Goal: Task Accomplishment & Management: Manage account settings

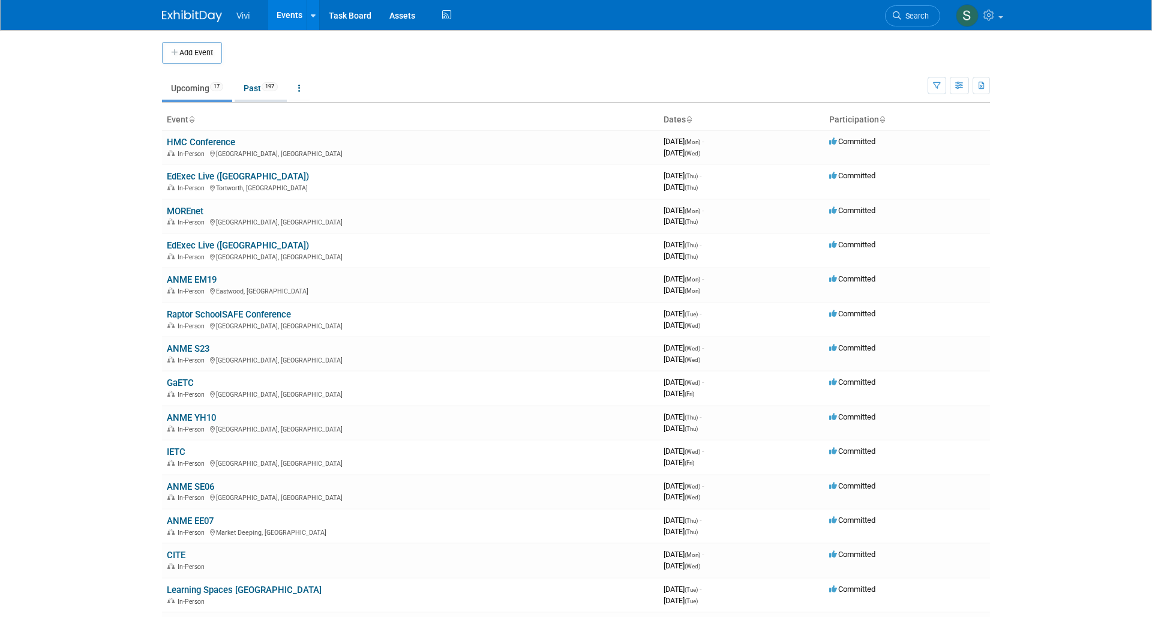
click at [268, 91] on link "Past 197" at bounding box center [261, 88] width 52 height 23
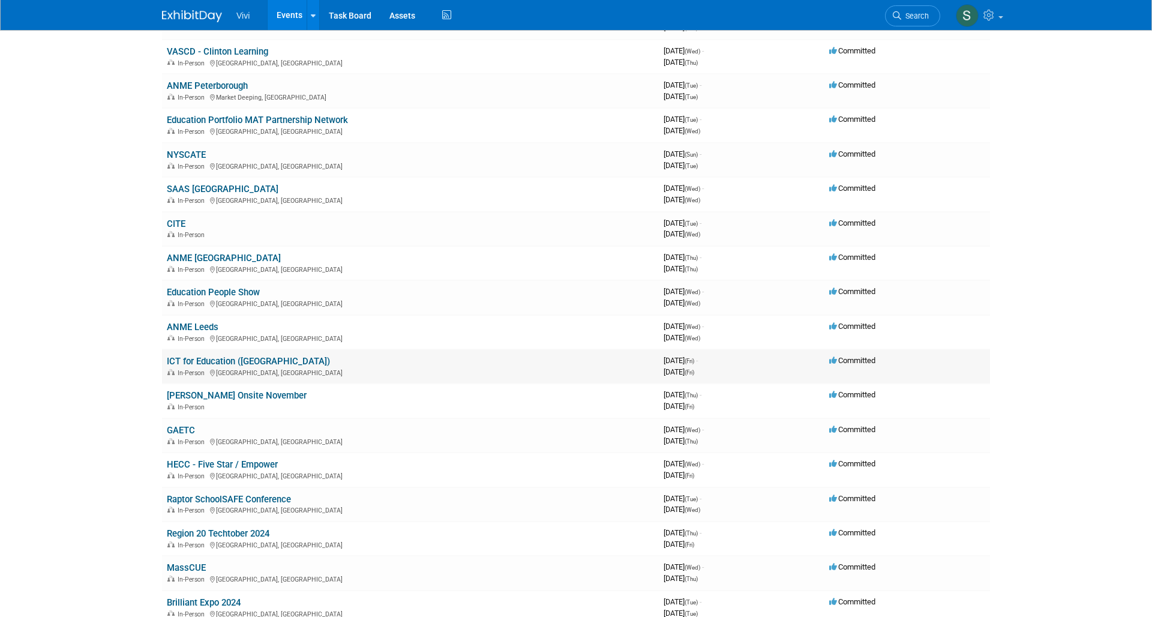
scroll to position [1648, 0]
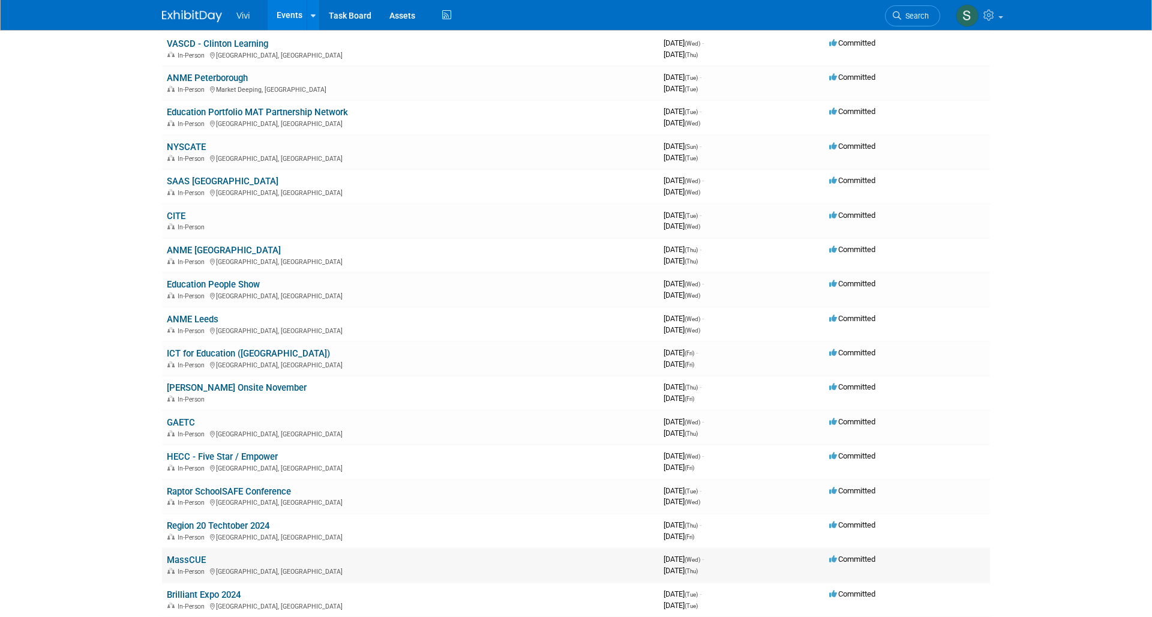
click at [188, 554] on link "MassCUE" at bounding box center [186, 559] width 39 height 11
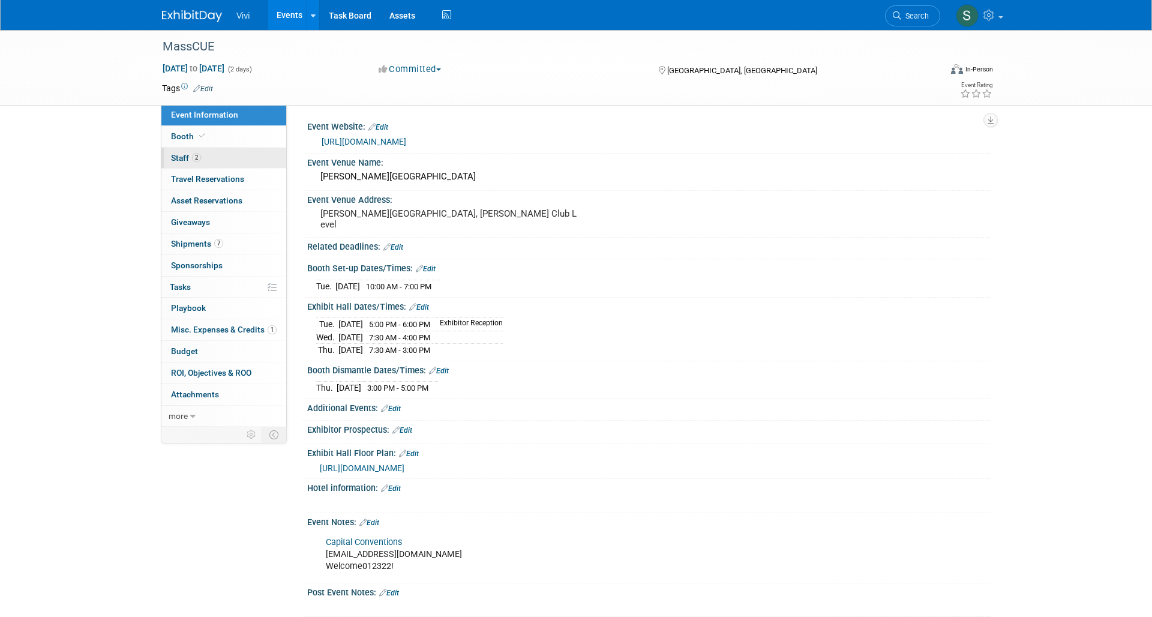
click at [187, 155] on span "Staff 2" at bounding box center [186, 158] width 30 height 10
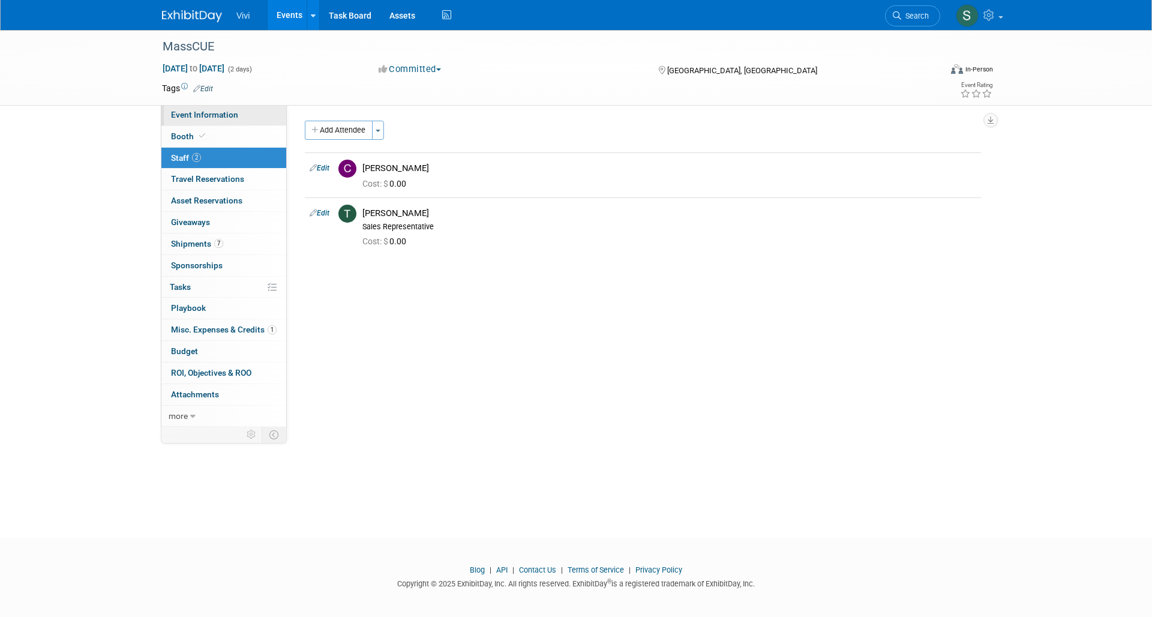
click at [185, 113] on span "Event Information" at bounding box center [204, 115] width 67 height 10
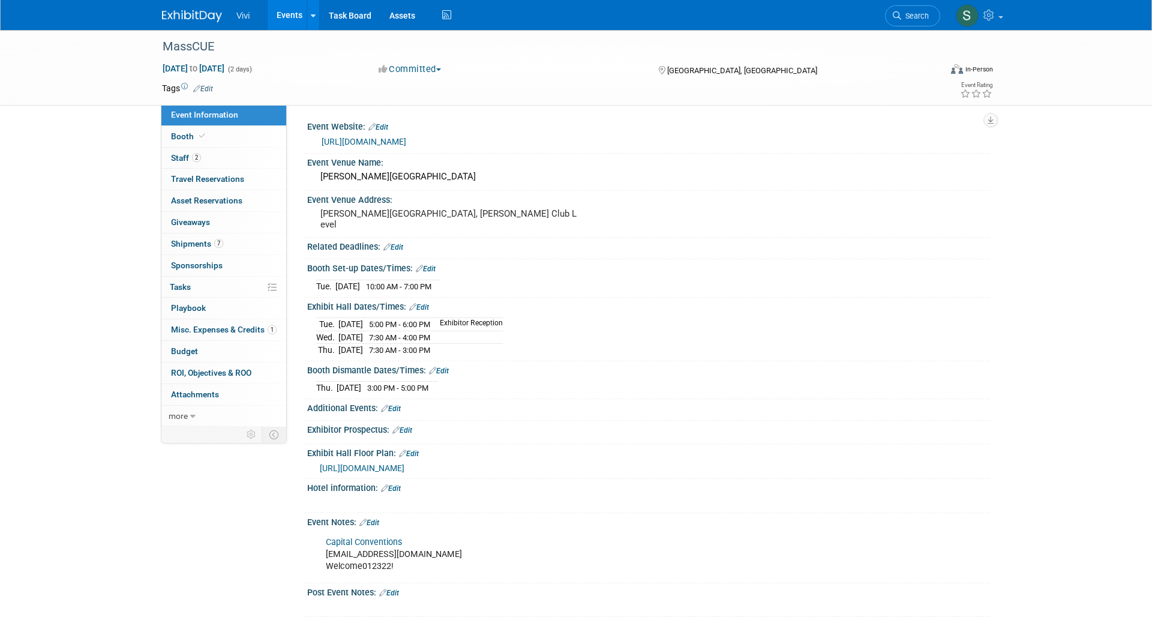
click at [773, 67] on div "[GEOGRAPHIC_DATA], [GEOGRAPHIC_DATA]" at bounding box center [754, 69] width 194 height 14
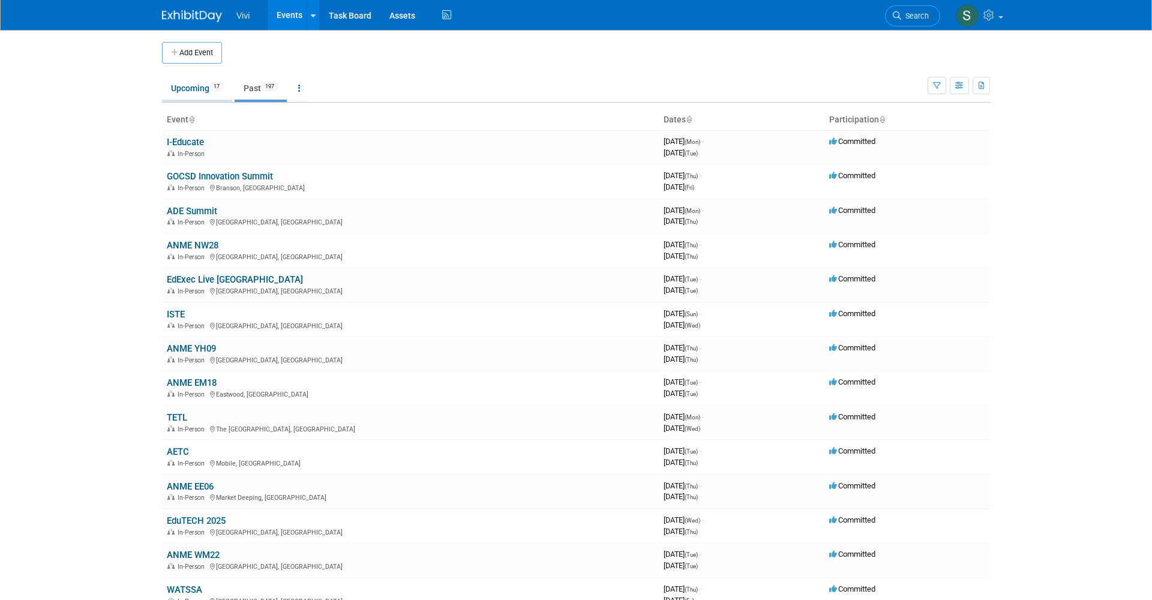
click at [183, 86] on link "Upcoming 17" at bounding box center [197, 88] width 70 height 23
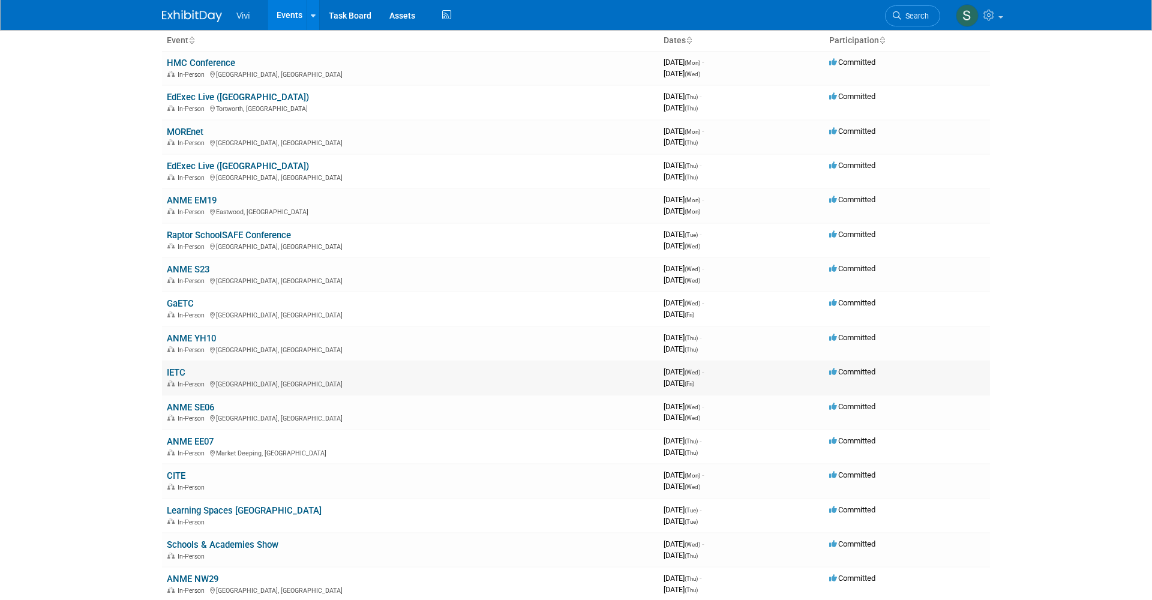
scroll to position [92, 0]
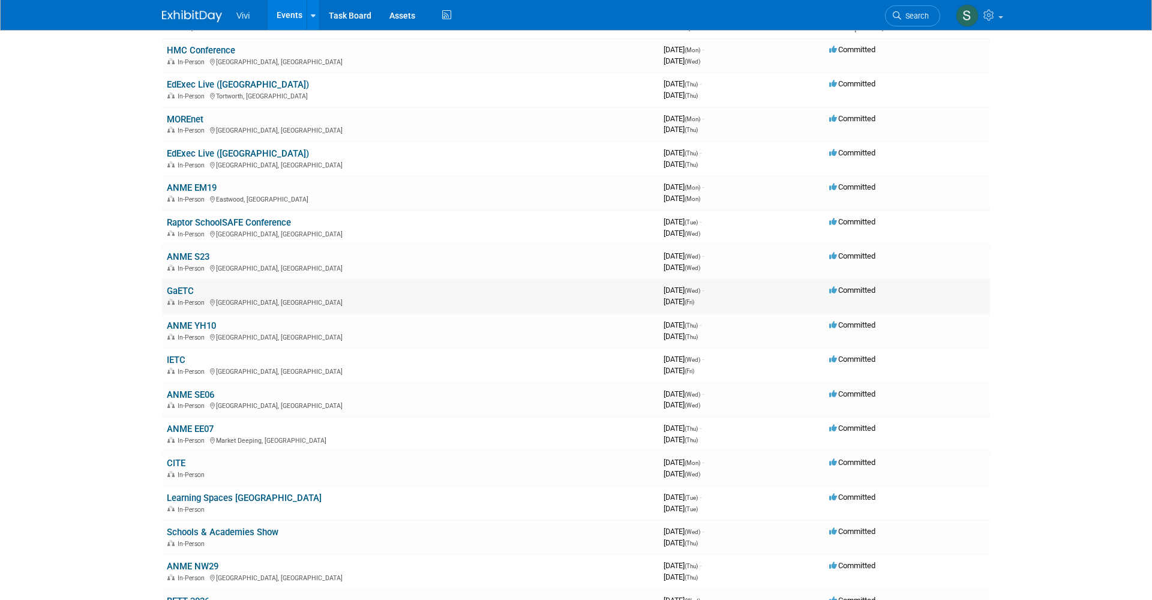
click at [177, 286] on link "GaETC" at bounding box center [180, 291] width 27 height 11
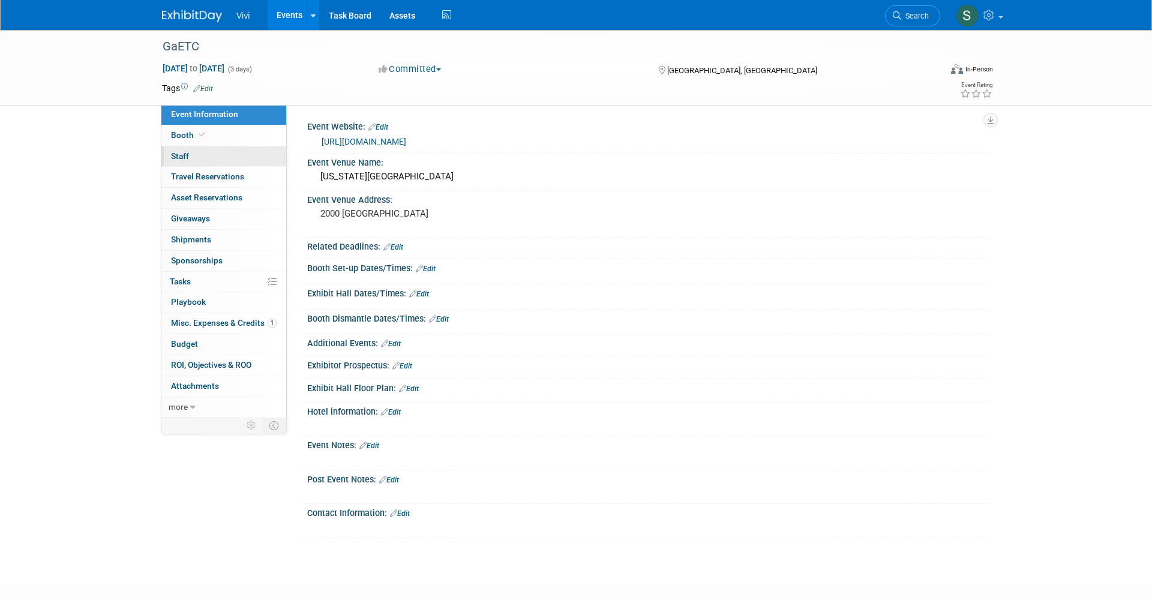
click at [191, 155] on link "0 Staff 0" at bounding box center [223, 156] width 125 height 20
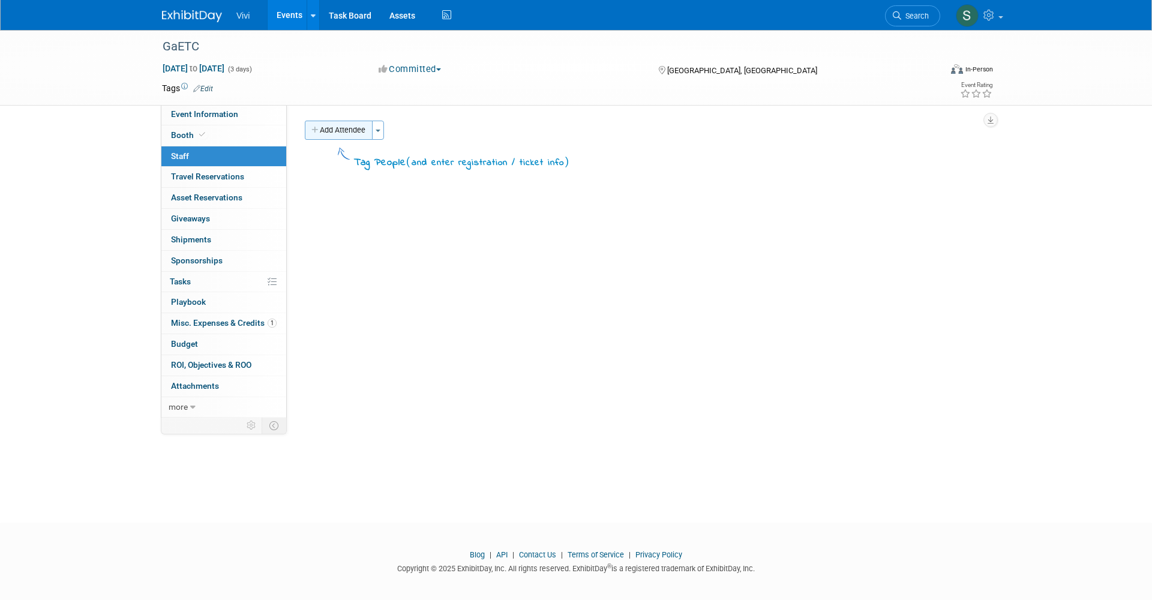
click at [332, 126] on button "Add Attendee" at bounding box center [339, 130] width 68 height 19
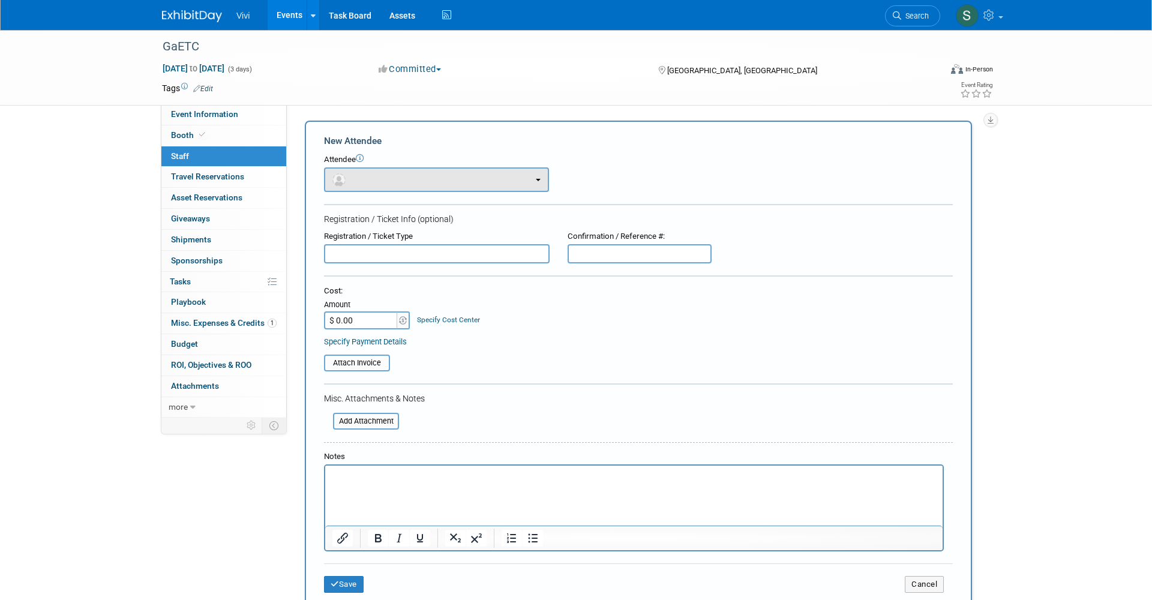
click at [358, 178] on button "button" at bounding box center [436, 179] width 225 height 25
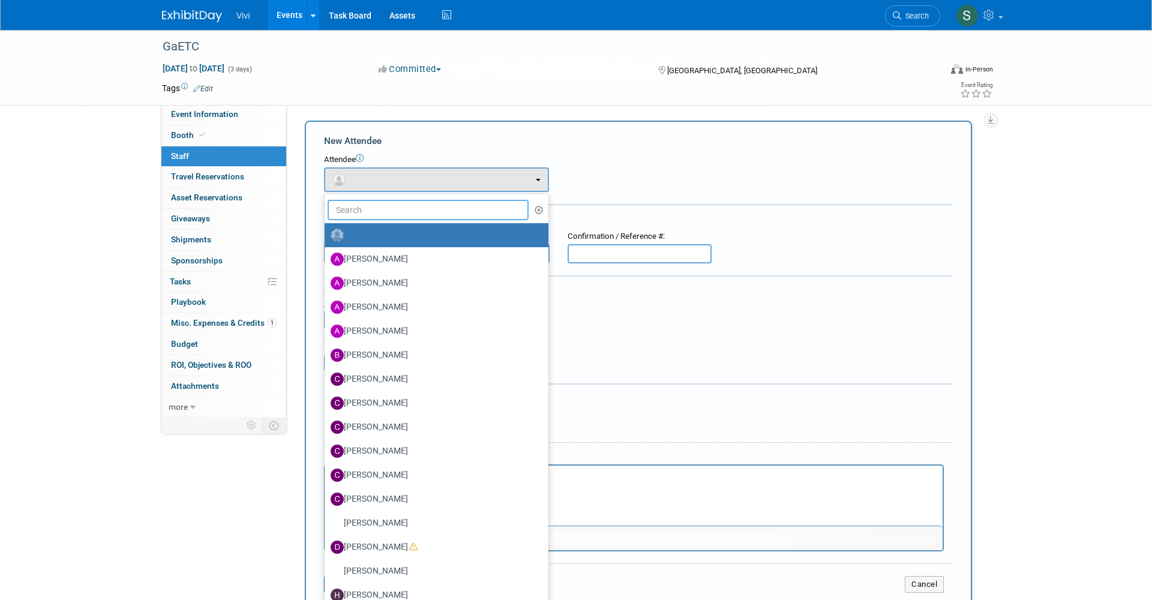
click at [359, 214] on input "text" at bounding box center [428, 210] width 201 height 20
type input "john"
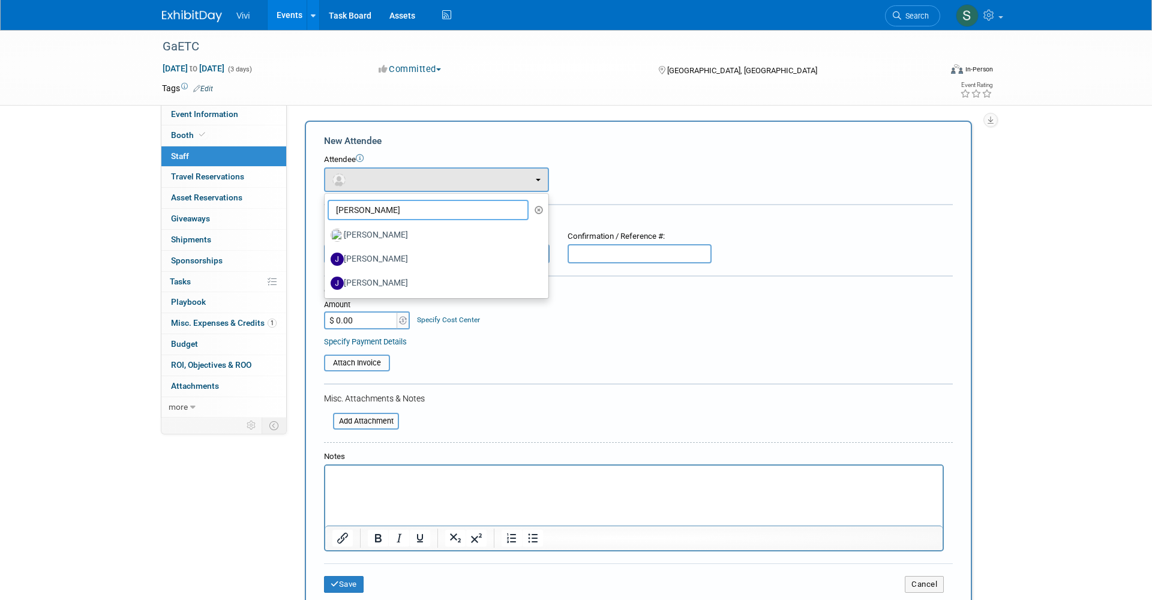
click at [367, 212] on input "john" at bounding box center [428, 210] width 201 height 20
click at [367, 212] on input "[PERSON_NAME]" at bounding box center [428, 210] width 201 height 20
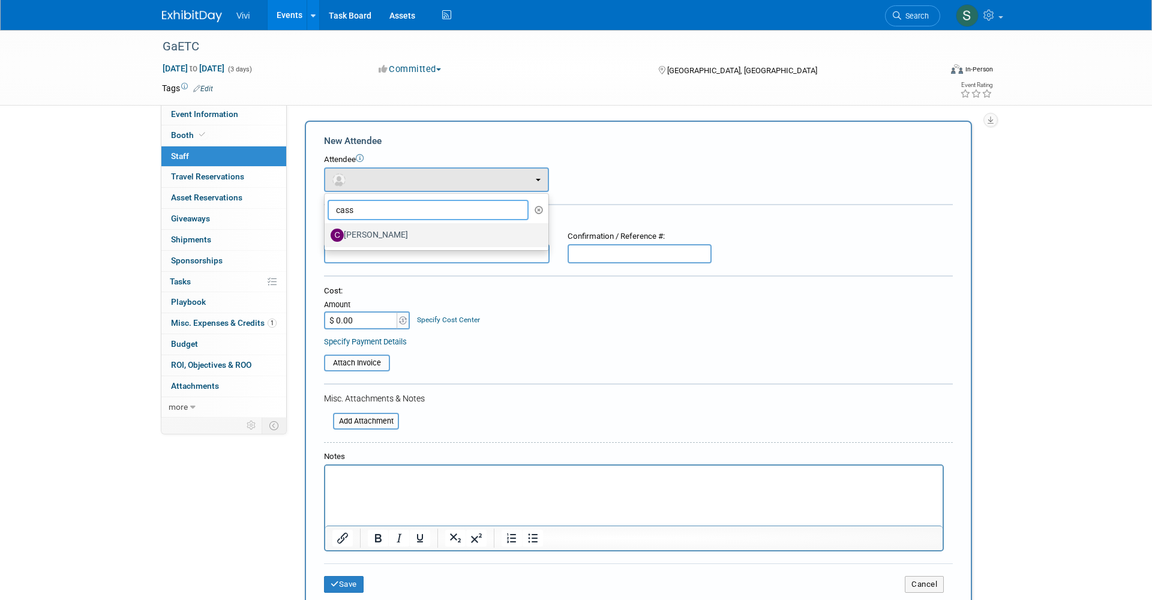
type input "cass"
click at [364, 233] on label "[PERSON_NAME]" at bounding box center [434, 235] width 206 height 19
click at [326, 233] on input "[PERSON_NAME]" at bounding box center [323, 234] width 8 height 8
select select "7b4d568e-1cbd-4caf-87bd-ead1fb0825de"
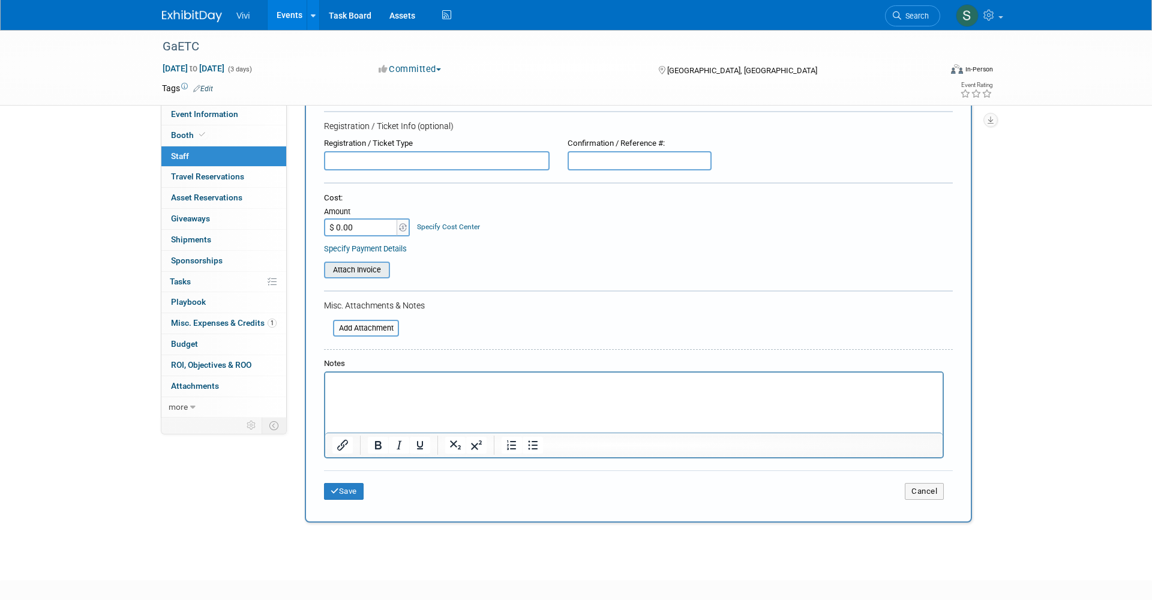
scroll to position [166, 0]
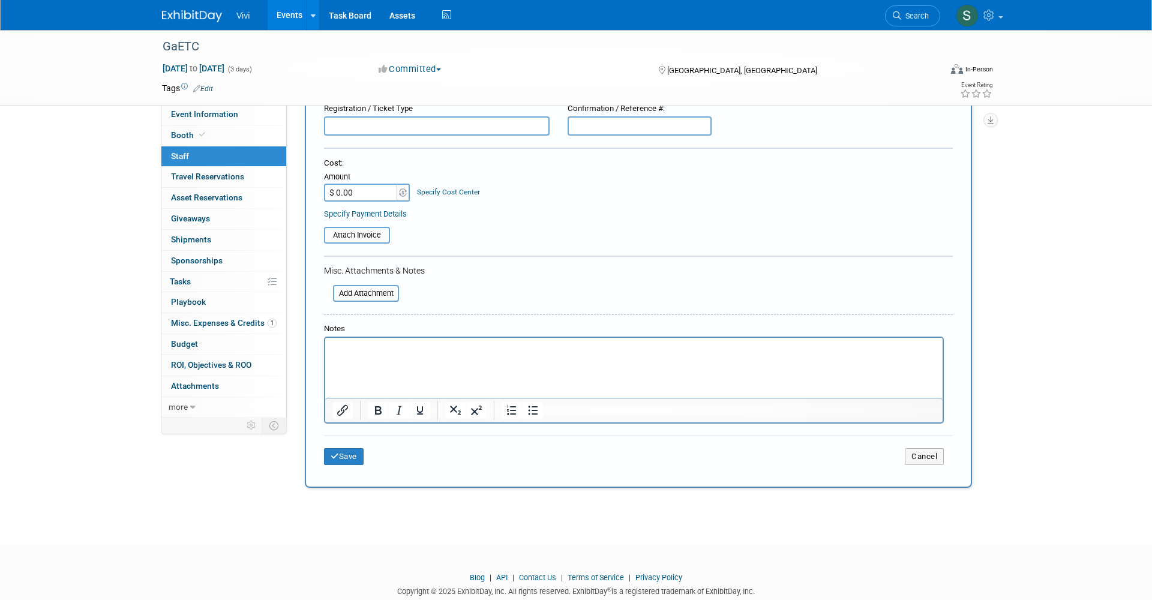
click at [341, 454] on div "Save Cancel" at bounding box center [638, 455] width 629 height 38
click at [350, 448] on button "Save" at bounding box center [344, 456] width 40 height 17
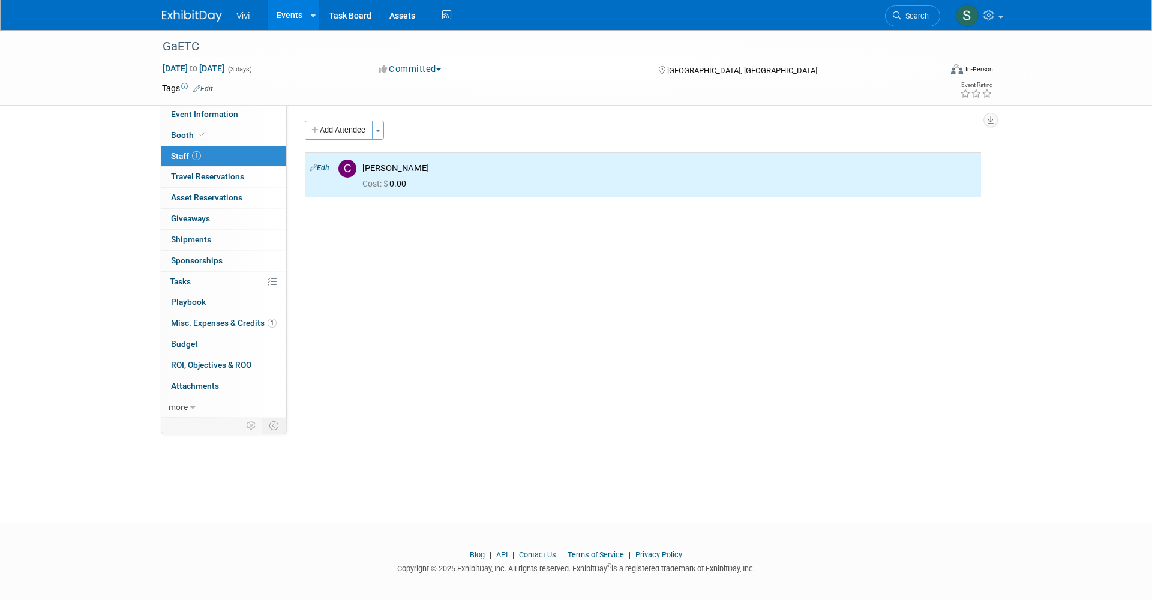
scroll to position [0, 0]
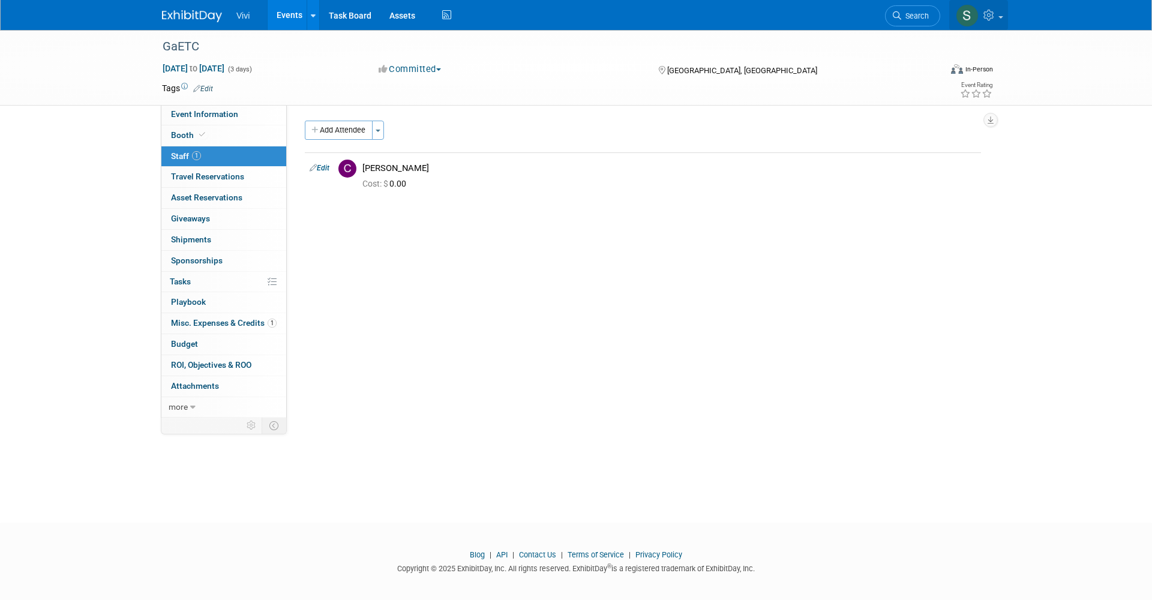
click at [994, 13] on icon at bounding box center [990, 15] width 14 height 11
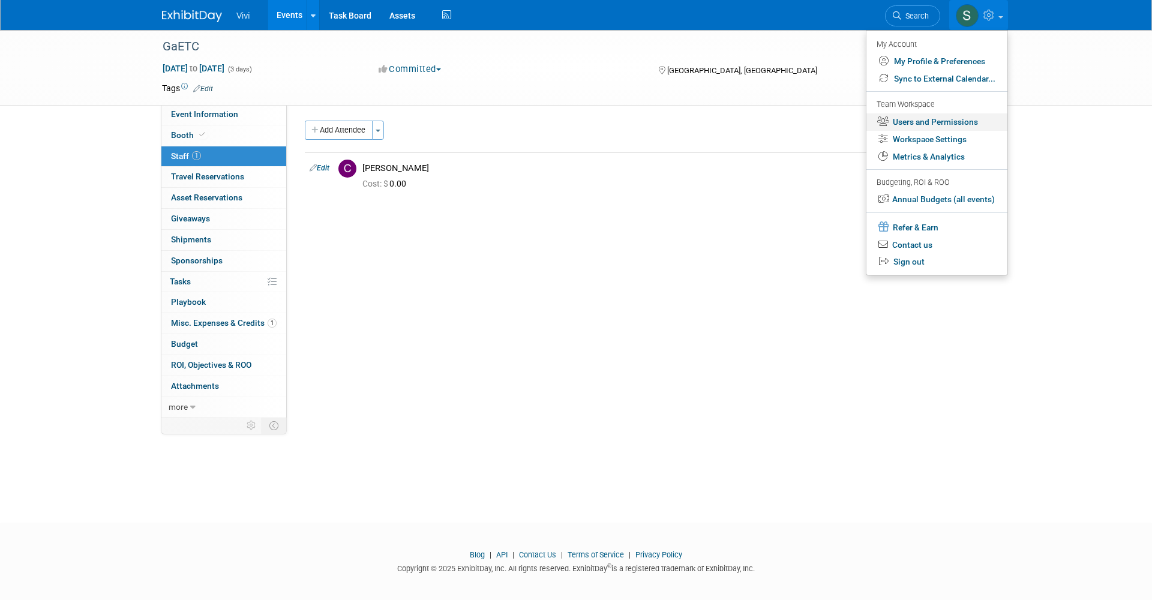
click at [923, 116] on link "Users and Permissions" at bounding box center [936, 121] width 141 height 17
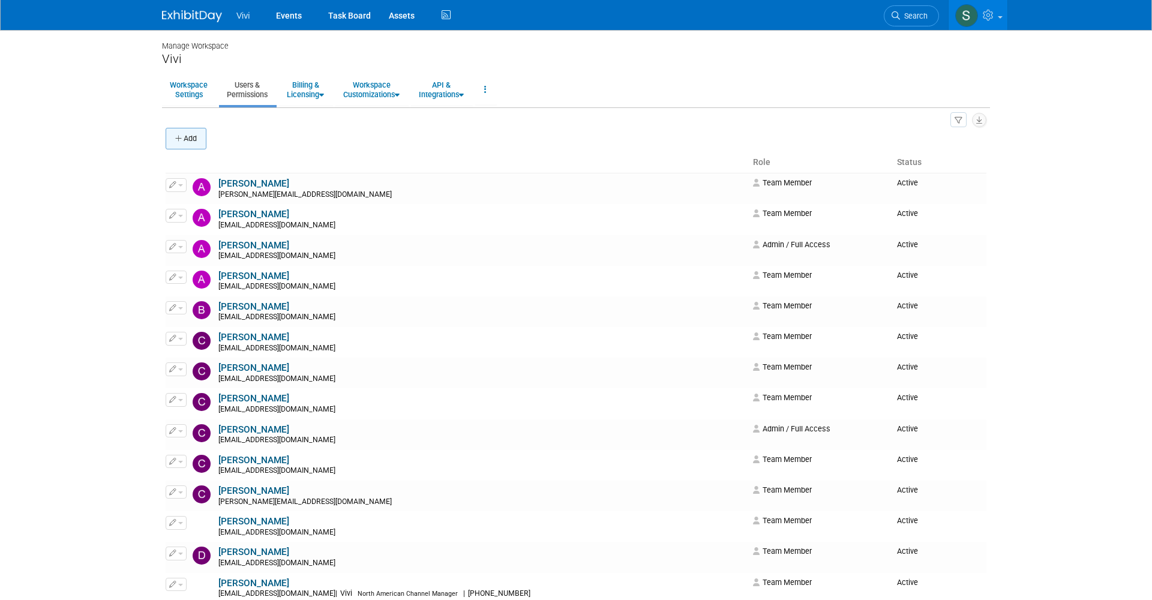
click at [172, 139] on button "Add" at bounding box center [186, 139] width 41 height 22
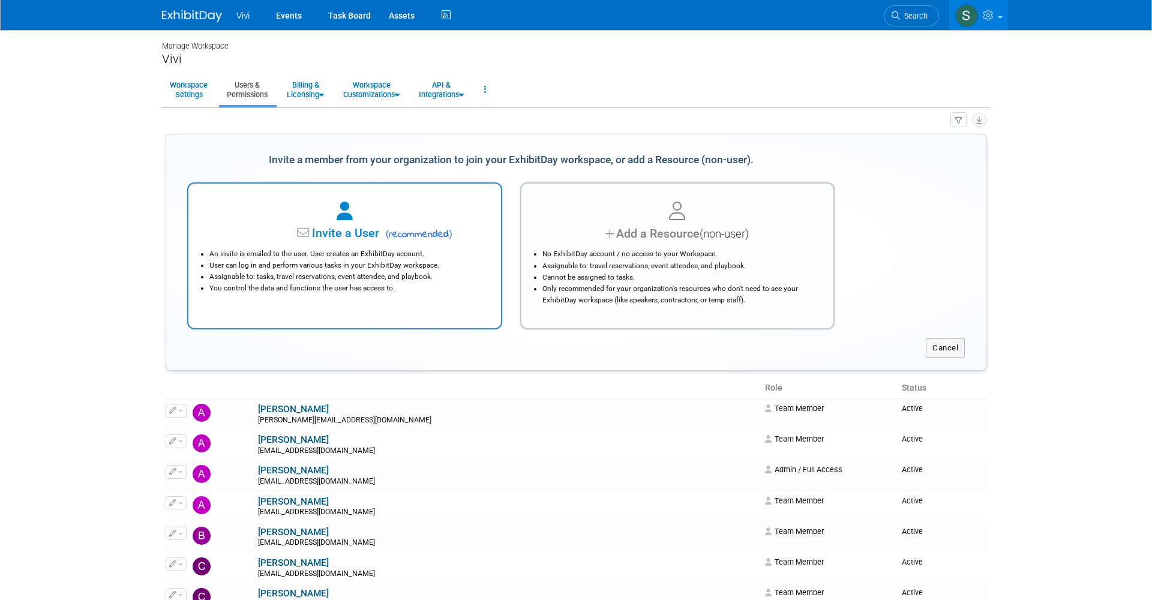
click at [334, 232] on span "Invite a User" at bounding box center [308, 233] width 142 height 14
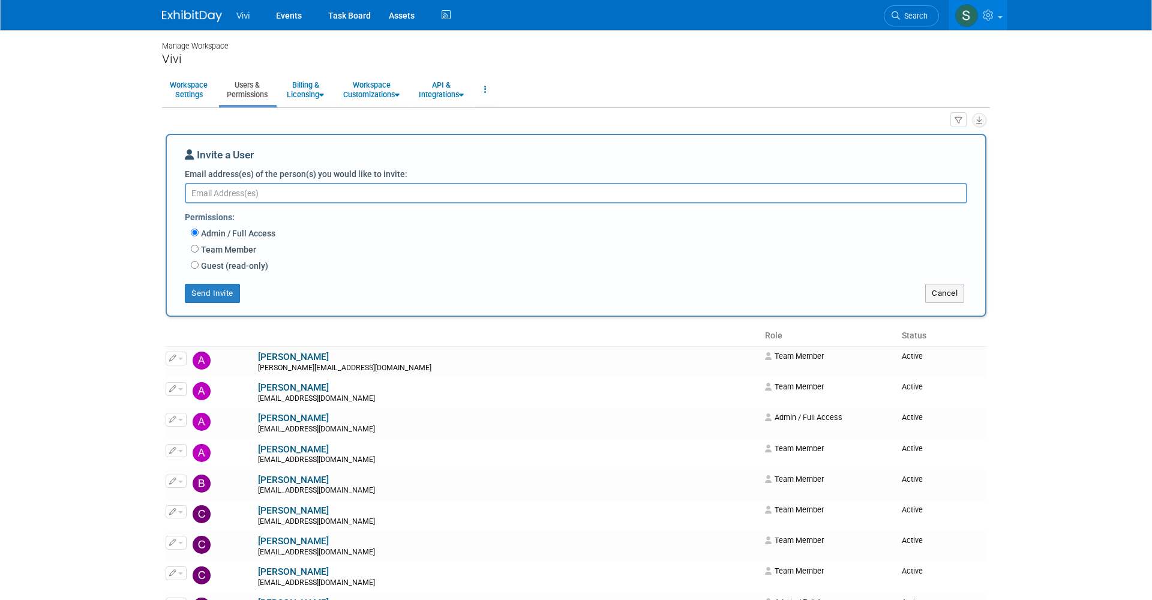
click at [197, 245] on input "Team Member" at bounding box center [195, 249] width 8 height 8
radio input "true"
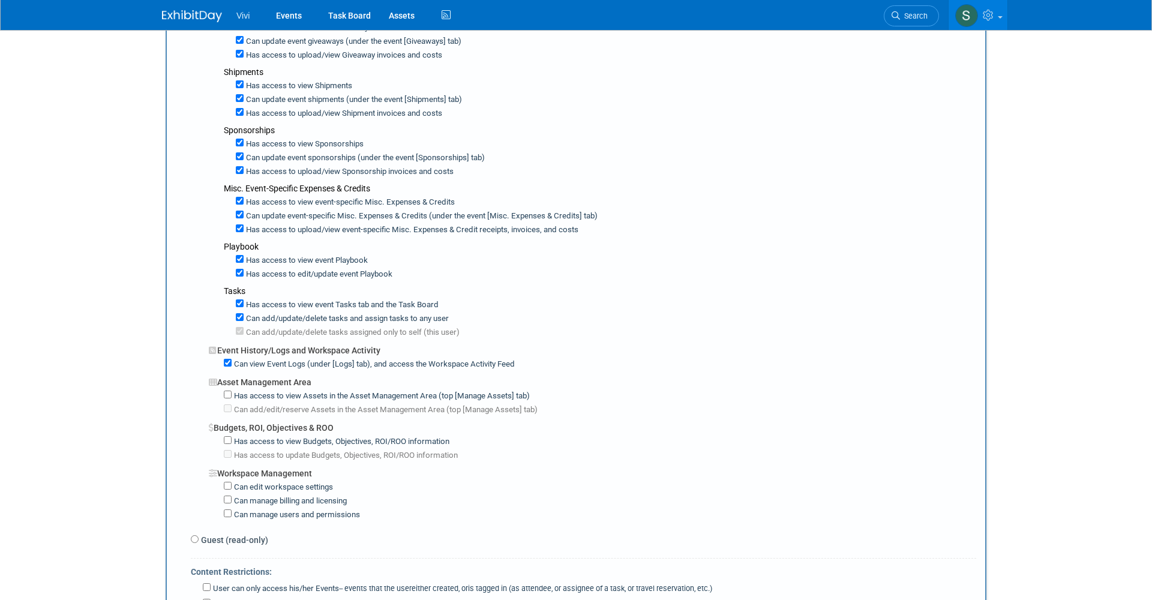
scroll to position [580, 0]
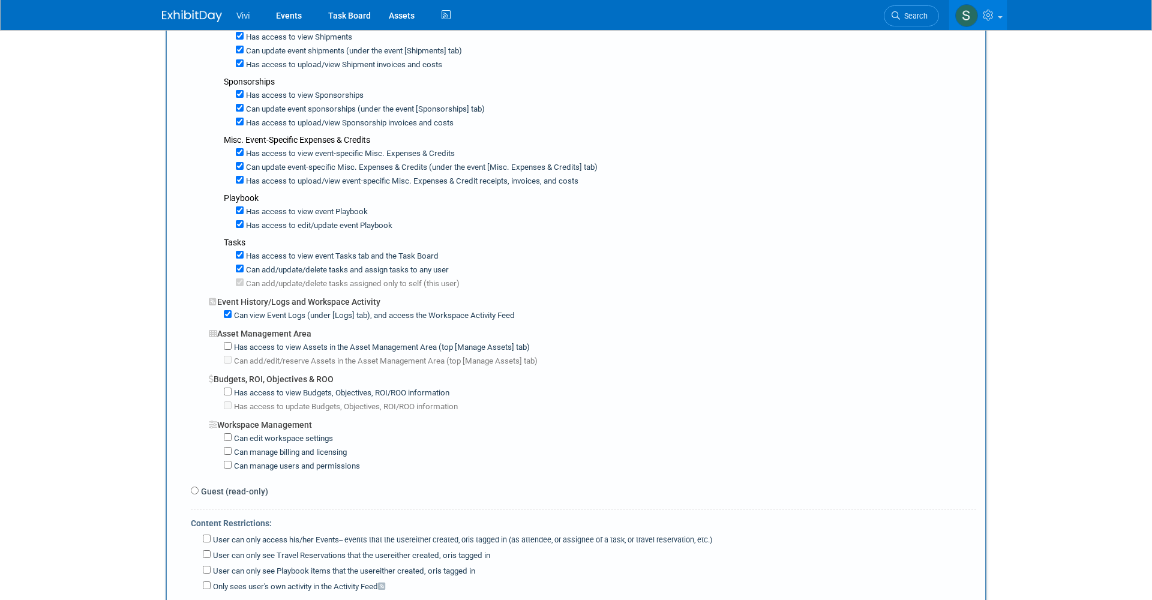
click at [188, 599] on button "Send Invite" at bounding box center [212, 611] width 55 height 19
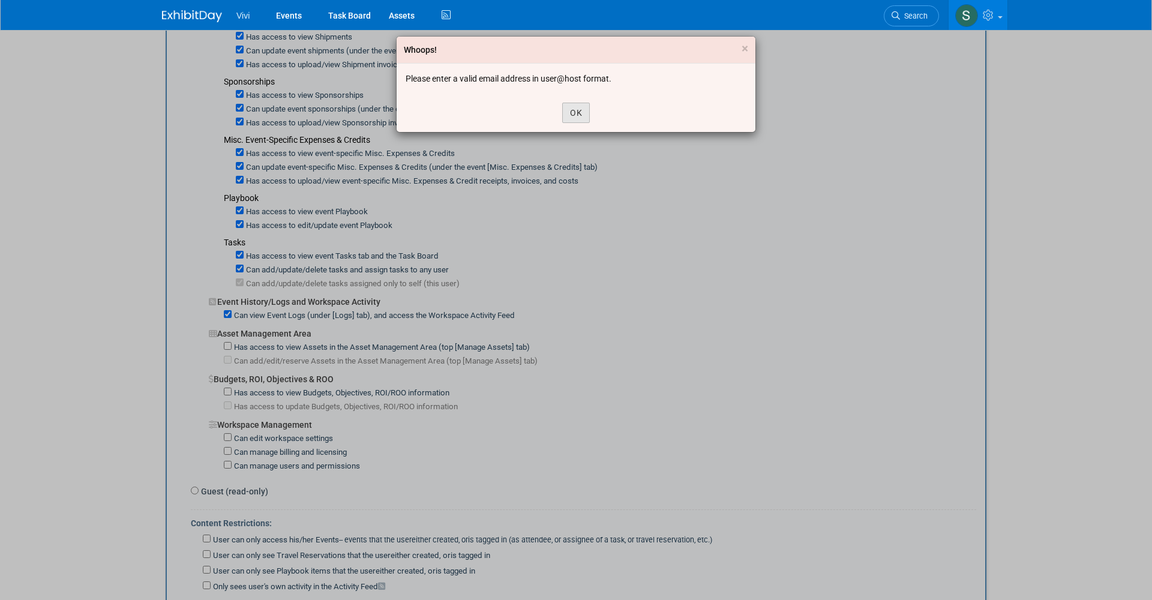
click at [570, 118] on button "OK" at bounding box center [576, 113] width 28 height 20
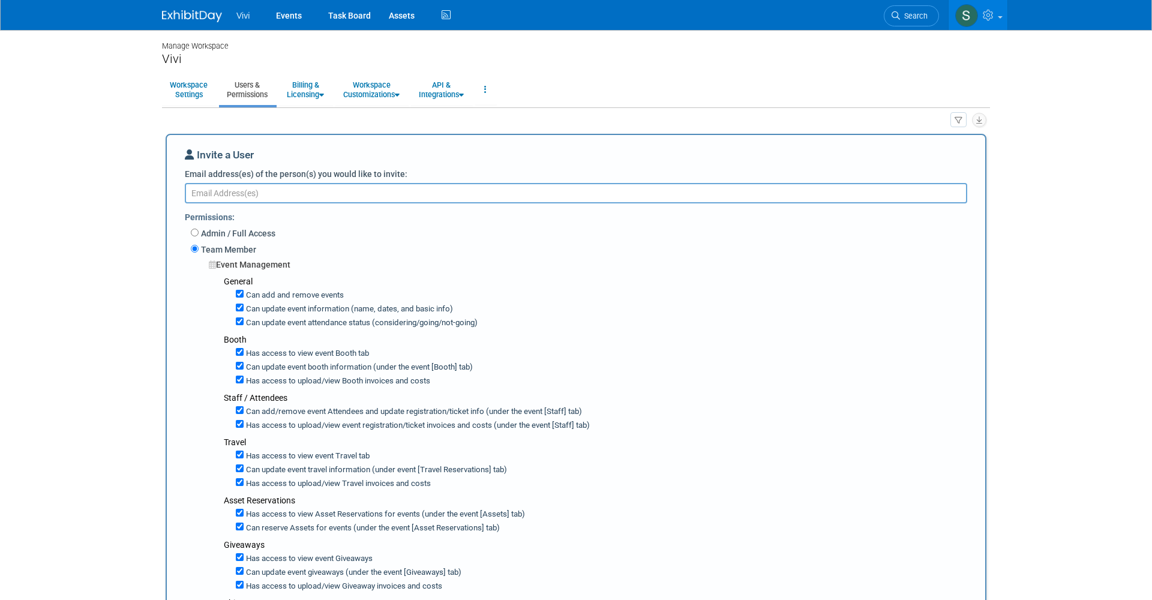
scroll to position [0, 0]
click at [299, 193] on textarea "Email address(es) of the person(s) you would like to invite:" at bounding box center [576, 193] width 782 height 20
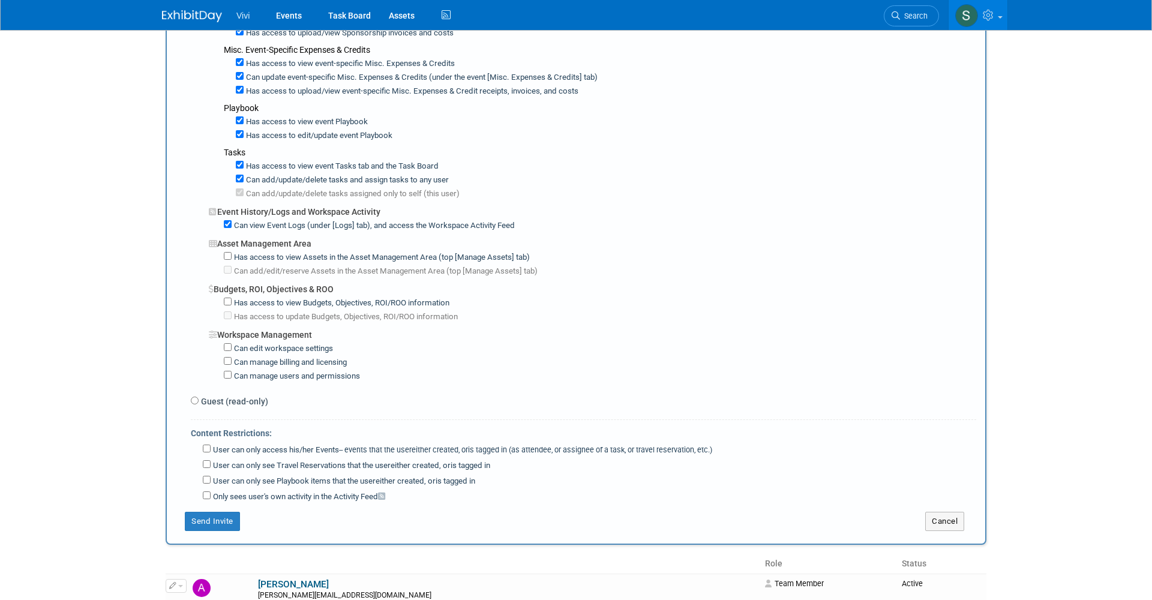
scroll to position [674, 0]
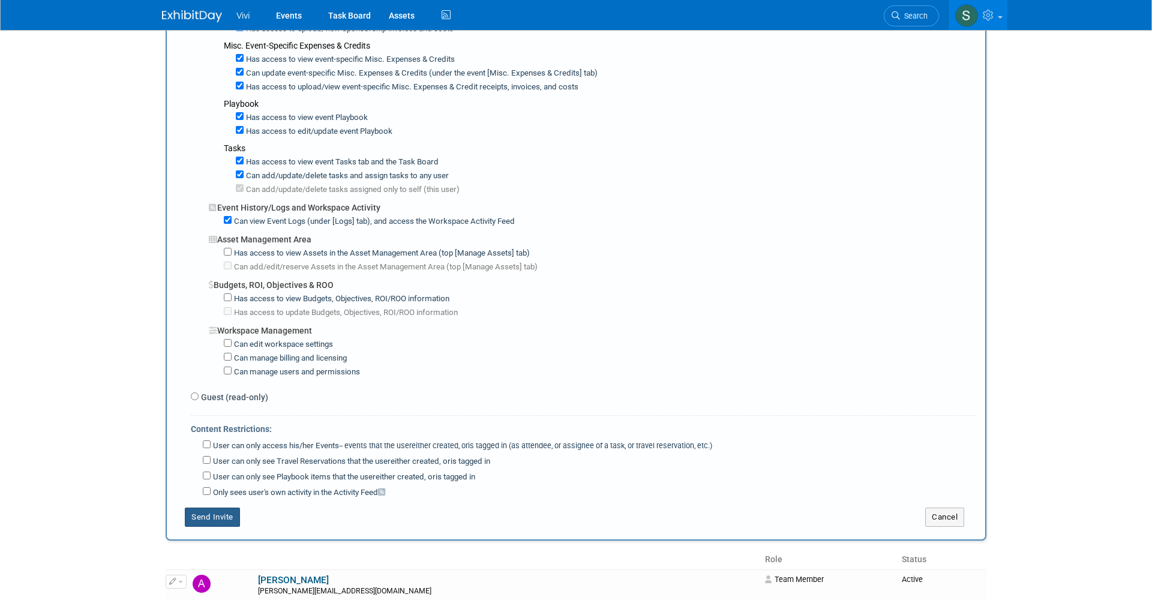
type textarea "johnf@vivi.io"
click at [223, 508] on button "Send Invite" at bounding box center [212, 517] width 55 height 19
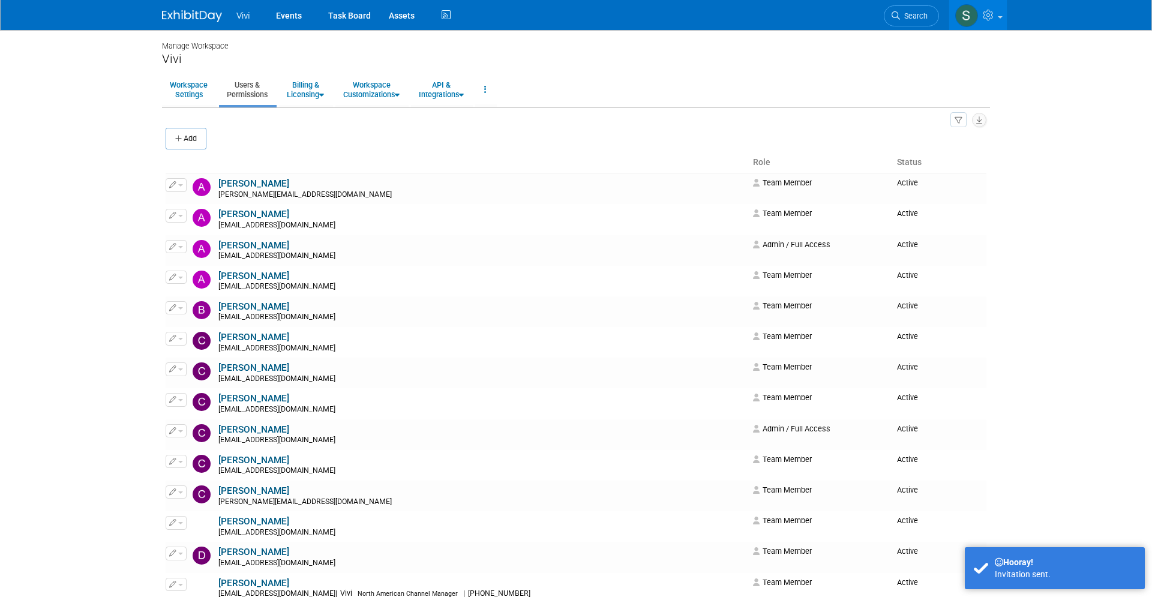
scroll to position [0, 0]
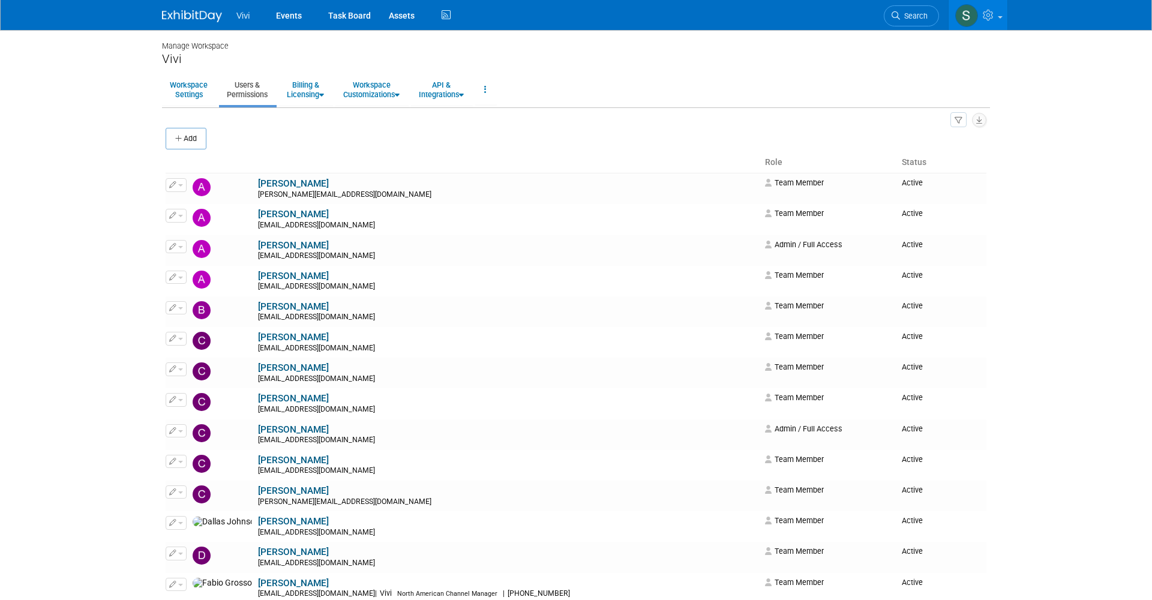
click at [188, 15] on img at bounding box center [192, 16] width 60 height 12
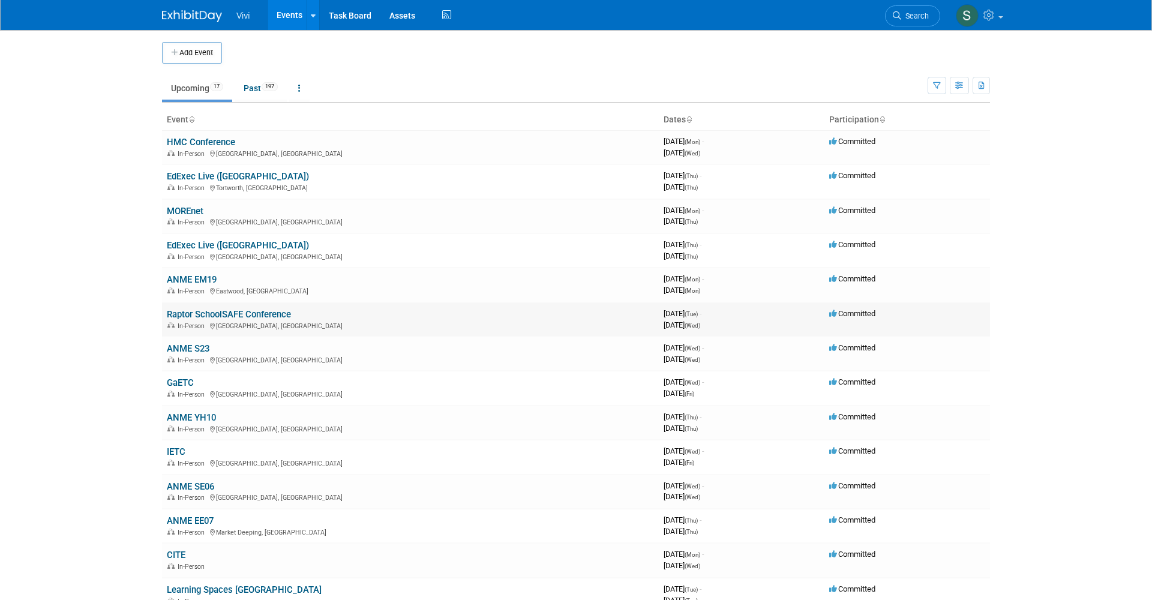
scroll to position [10, 0]
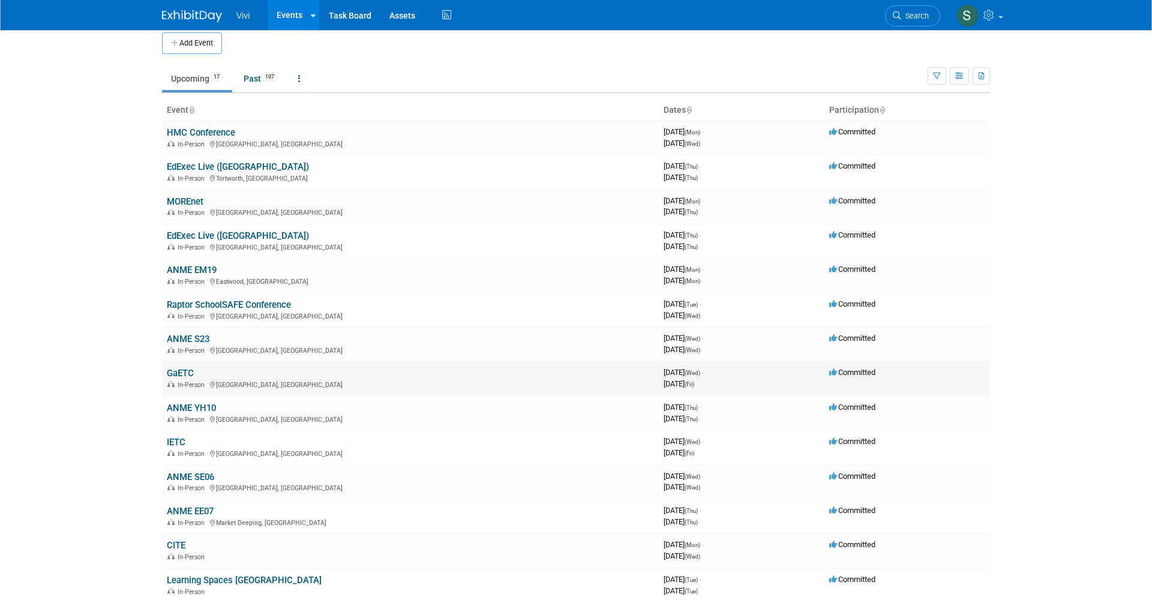
click at [172, 368] on link "GaETC" at bounding box center [180, 373] width 27 height 11
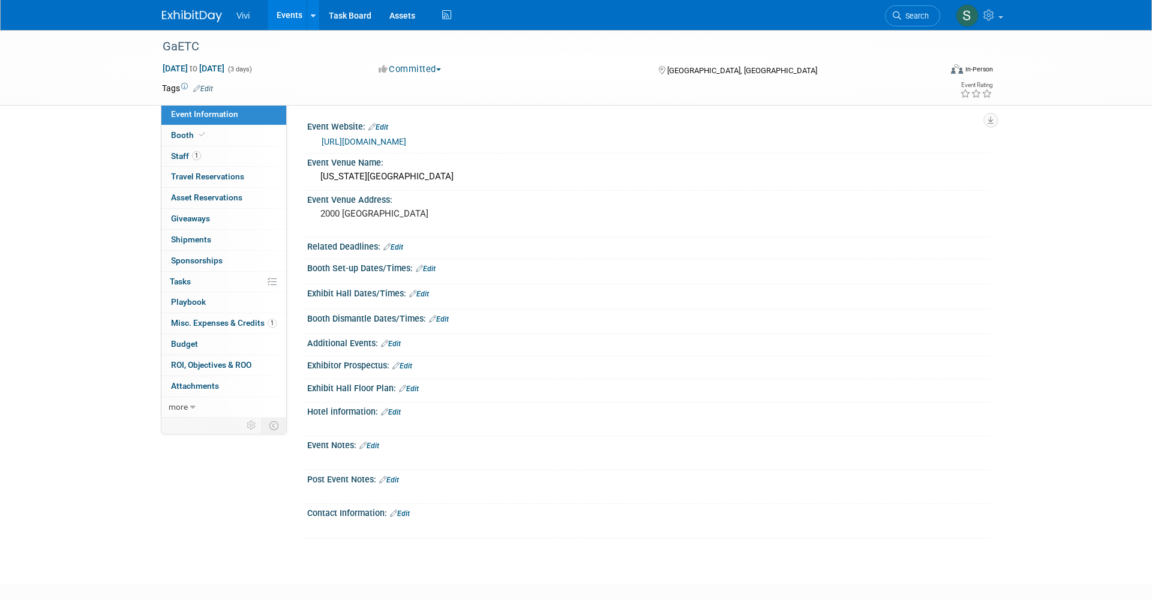
click at [185, 20] on img at bounding box center [192, 16] width 60 height 12
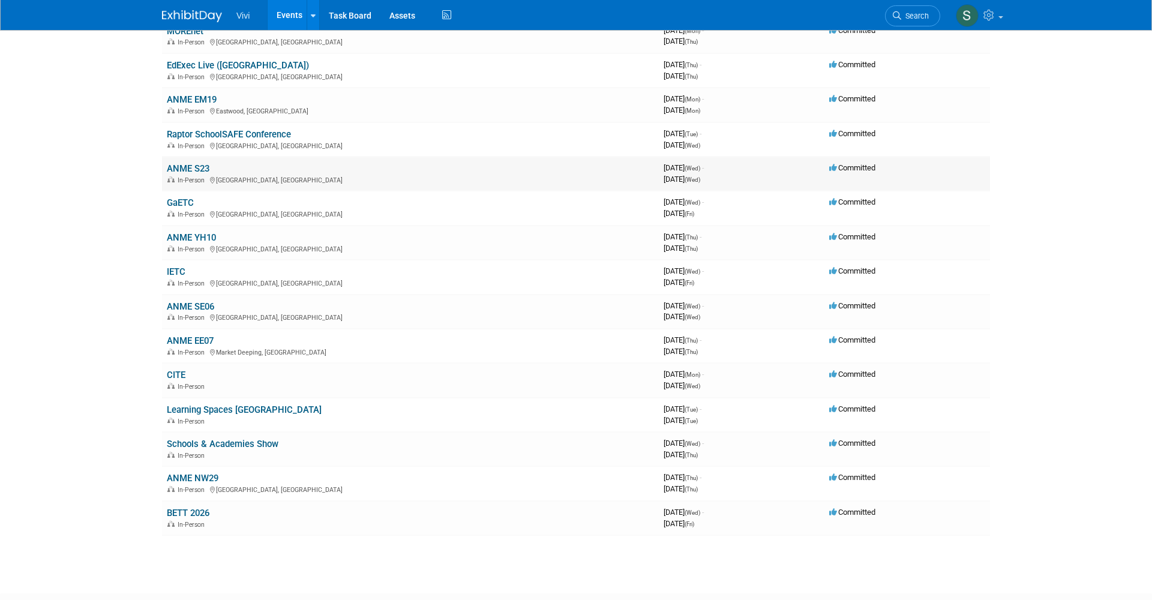
scroll to position [186, 0]
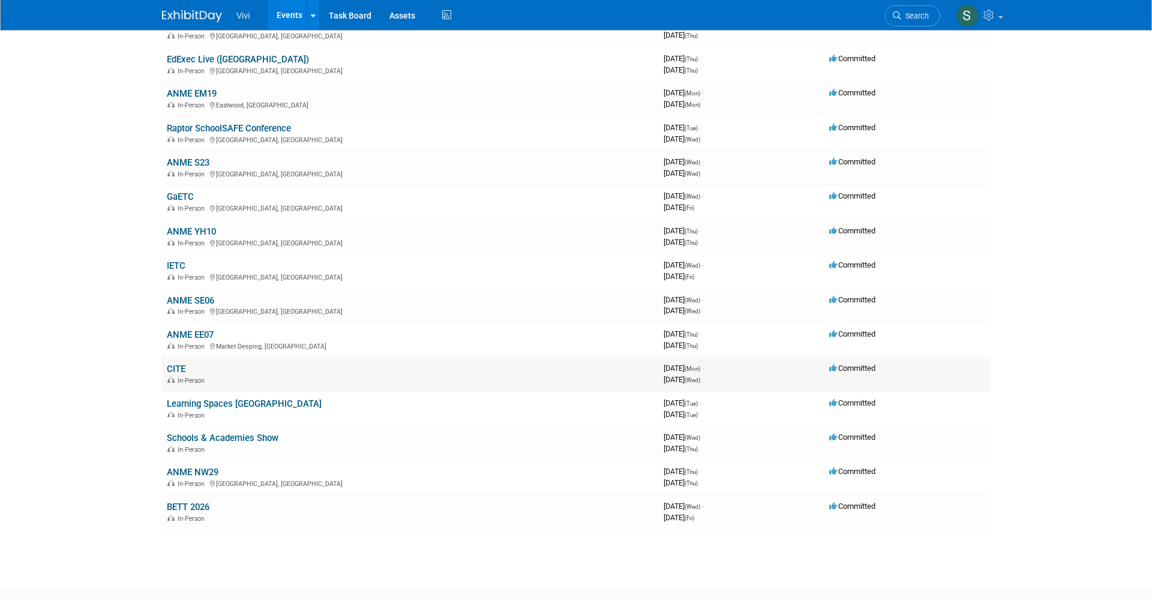
click at [176, 364] on link "CITE" at bounding box center [176, 369] width 19 height 11
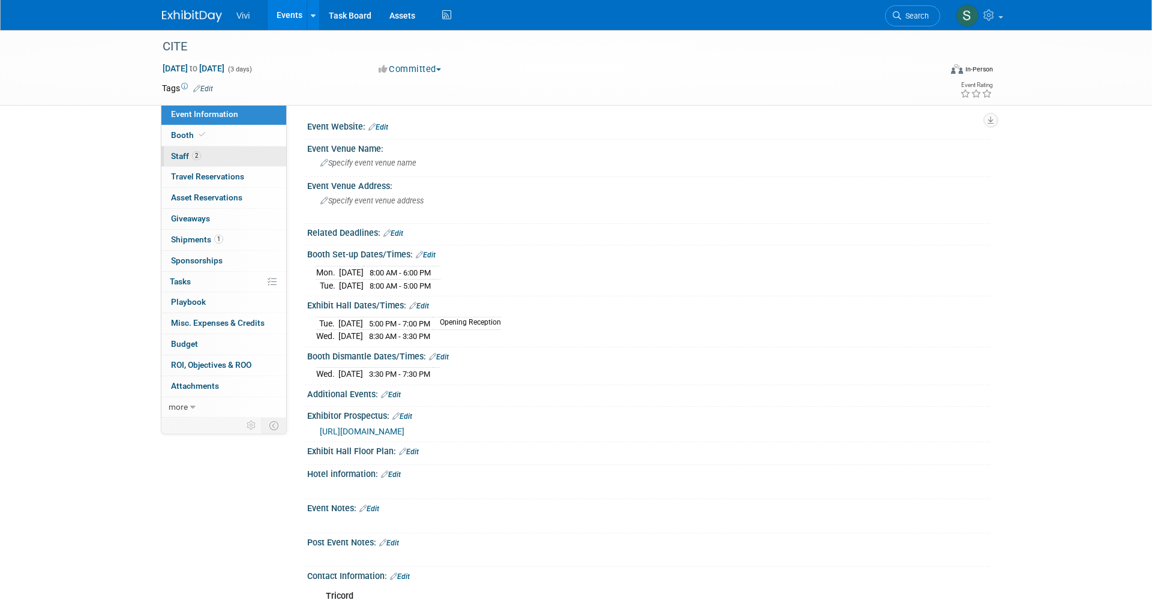
click at [203, 155] on link "2 Staff 2" at bounding box center [223, 156] width 125 height 20
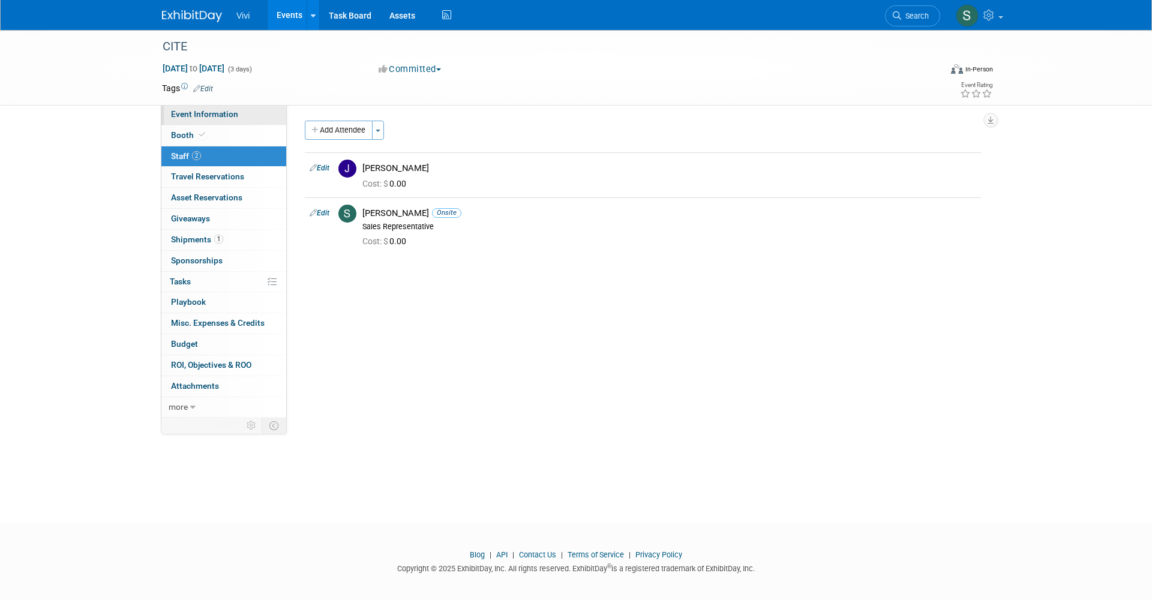
click at [181, 110] on span "Event Information" at bounding box center [204, 114] width 67 height 10
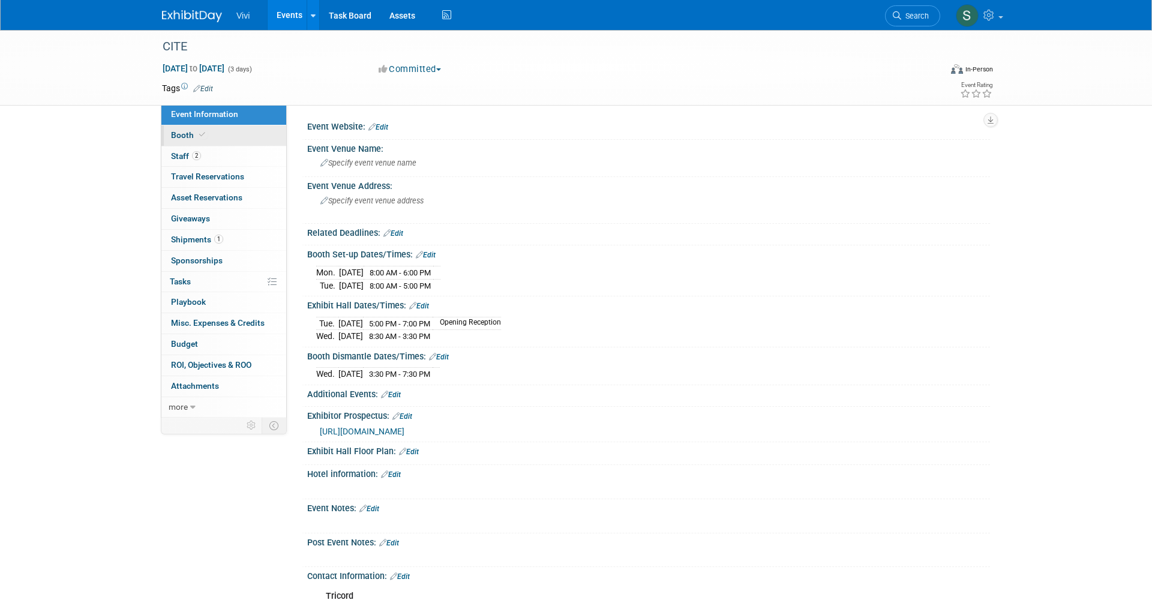
click at [179, 131] on span "Booth" at bounding box center [189, 135] width 37 height 10
